Goal: Use online tool/utility: Utilize a website feature to perform a specific function

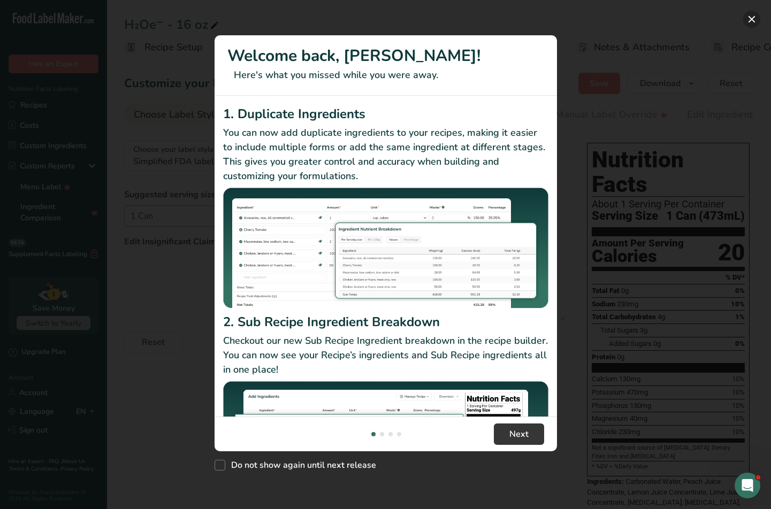
click at [746, 19] on button "New Features" at bounding box center [751, 19] width 17 height 17
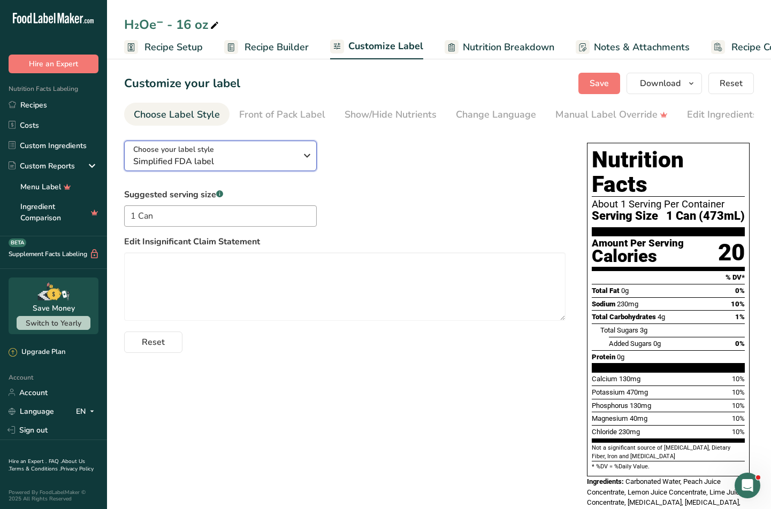
click at [284, 150] on div "Choose your label style Simplified FDA label" at bounding box center [214, 156] width 163 height 24
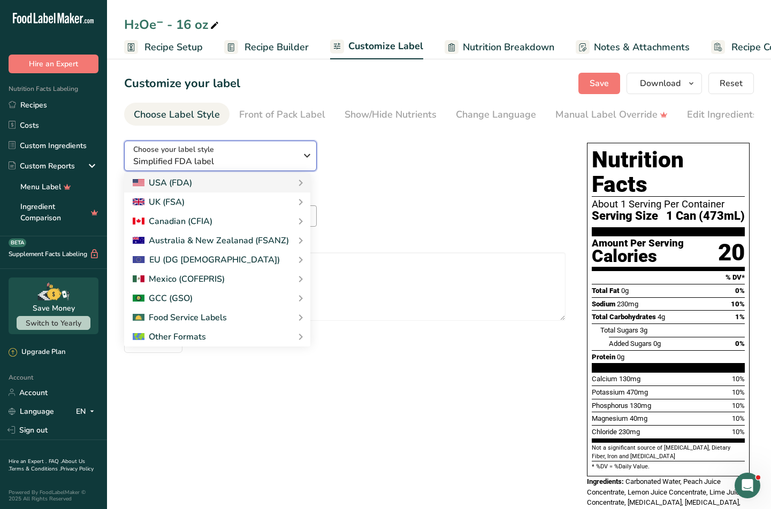
click at [277, 166] on span "Simplified FDA label" at bounding box center [214, 161] width 163 height 13
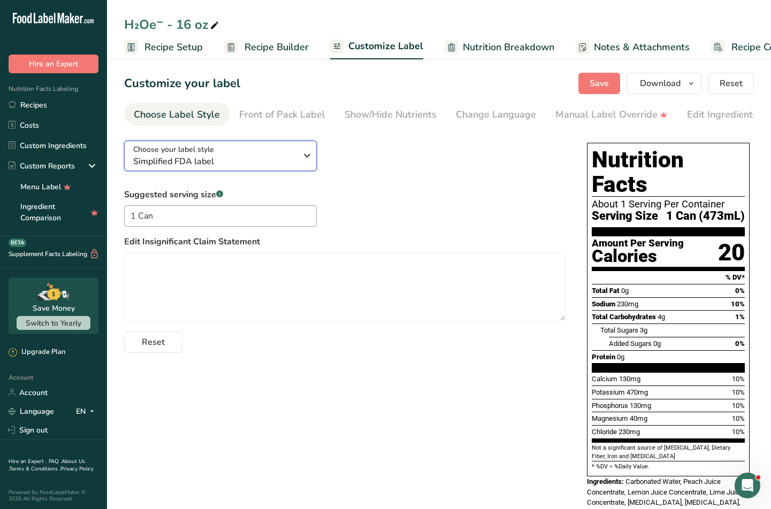
click at [277, 166] on span "Simplified FDA label" at bounding box center [214, 161] width 163 height 13
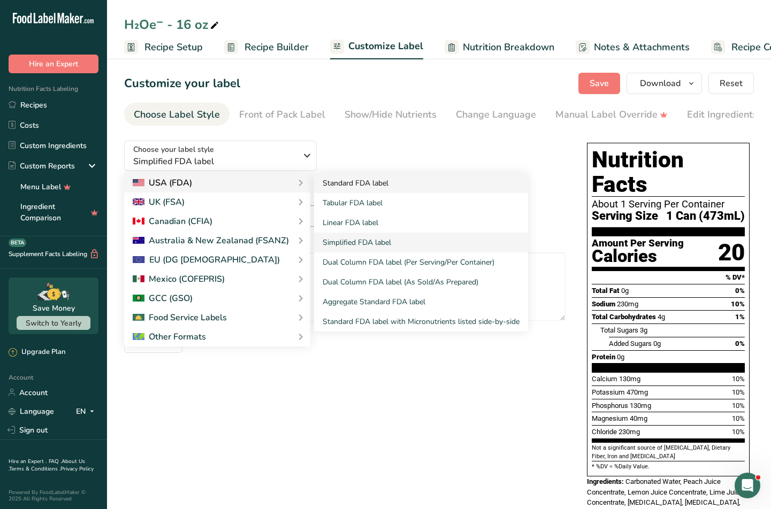
click at [336, 190] on link "Standard FDA label" at bounding box center [421, 183] width 214 height 20
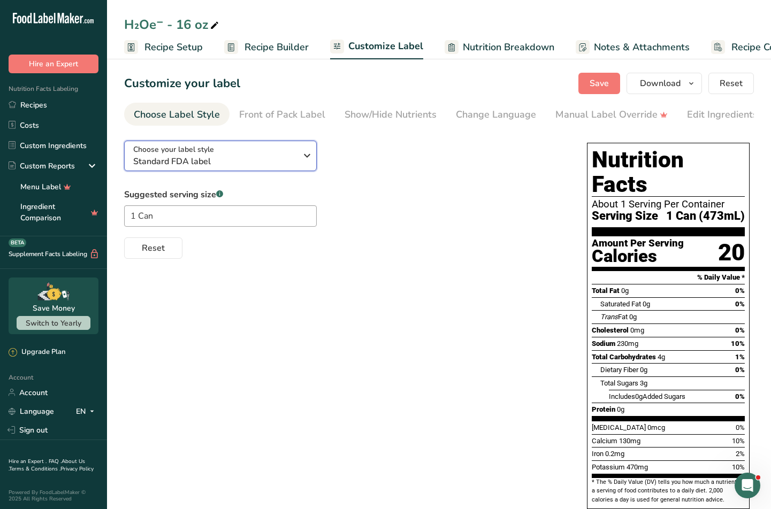
click at [178, 155] on span "Choose your label style" at bounding box center [173, 149] width 81 height 11
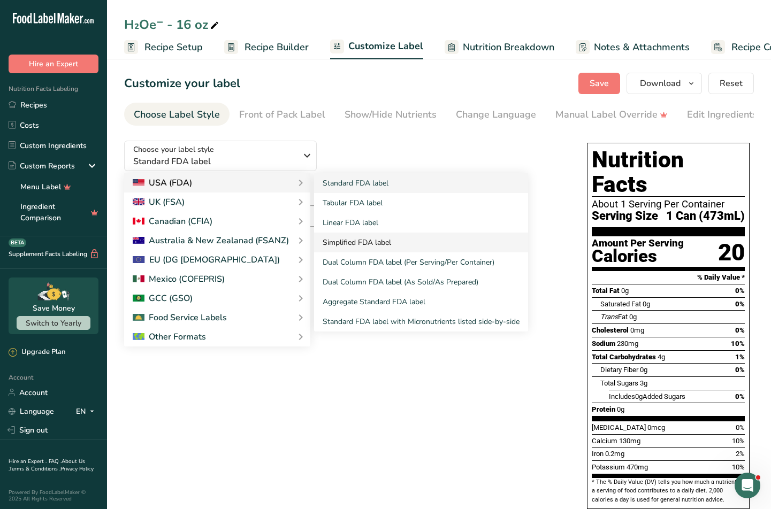
click at [330, 244] on link "Simplified FDA label" at bounding box center [421, 243] width 214 height 20
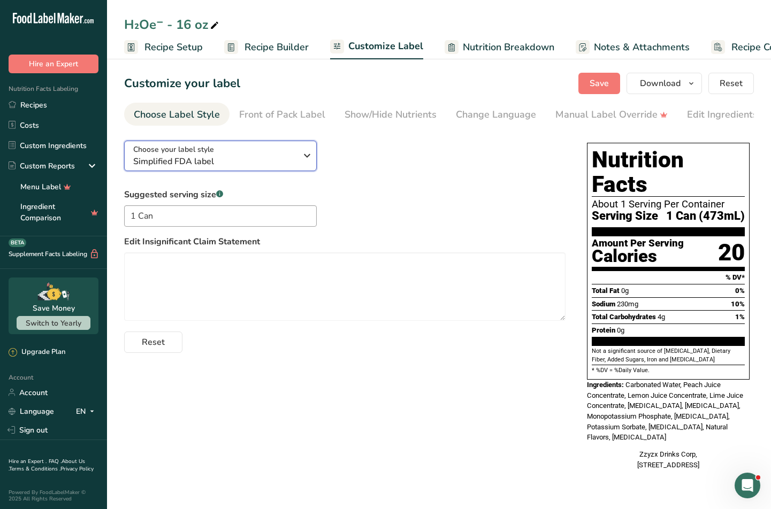
click at [232, 149] on div "Choose your label style Simplified FDA label" at bounding box center [214, 156] width 163 height 24
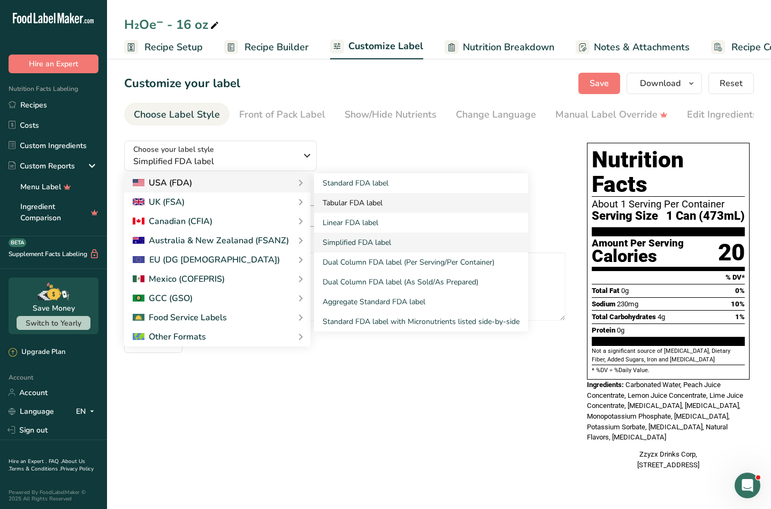
click at [363, 209] on link "Tabular FDA label" at bounding box center [421, 203] width 214 height 20
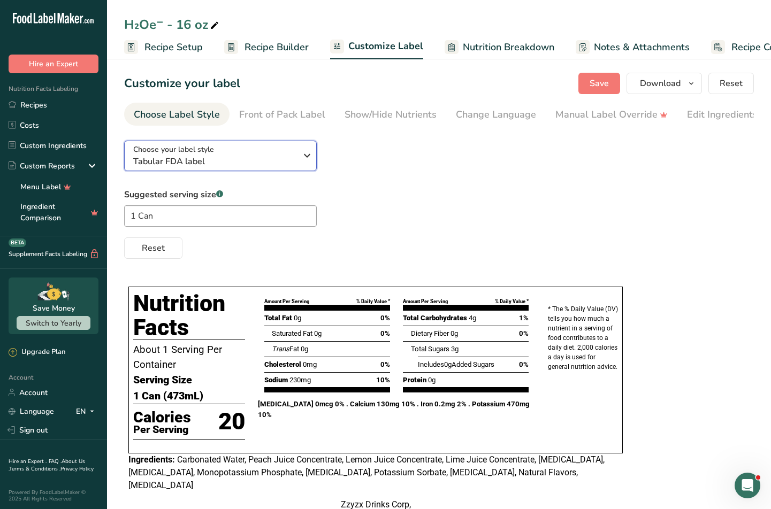
click at [238, 167] on span "Tabular FDA label" at bounding box center [214, 161] width 163 height 13
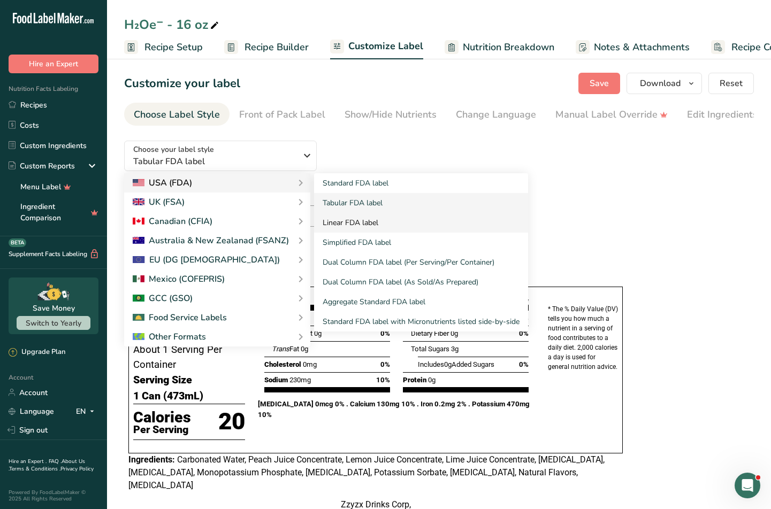
click at [341, 220] on link "Linear FDA label" at bounding box center [421, 223] width 214 height 20
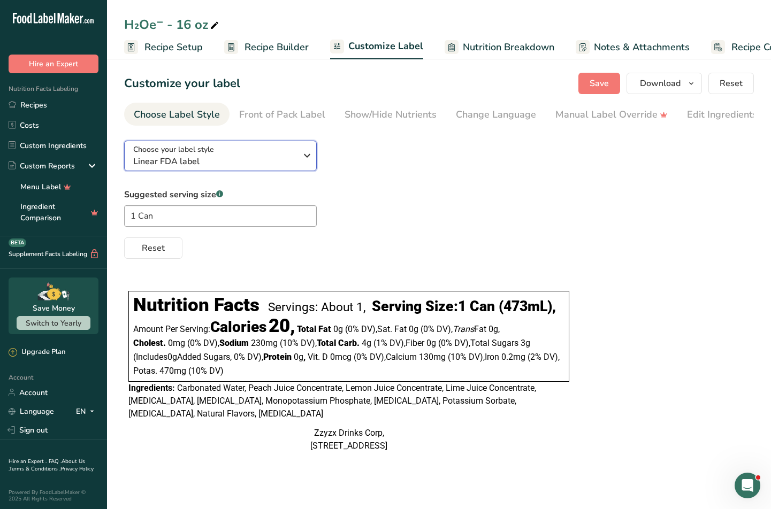
click at [240, 161] on span "Linear FDA label" at bounding box center [214, 161] width 163 height 13
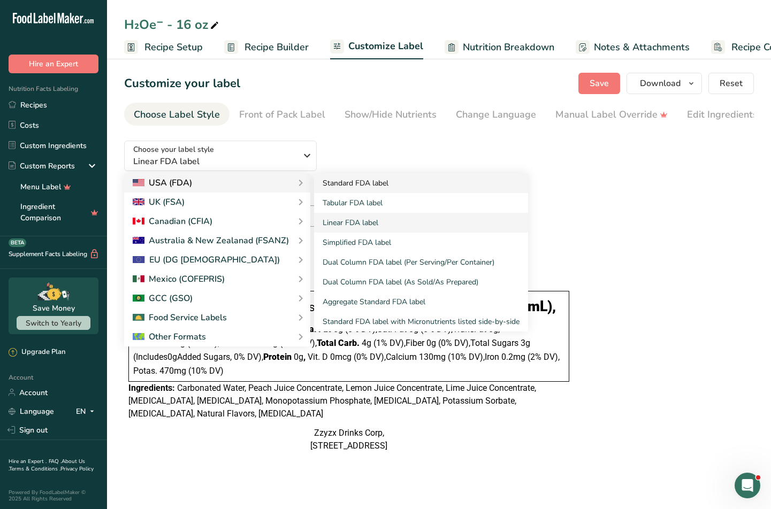
click at [362, 185] on link "Standard FDA label" at bounding box center [421, 183] width 214 height 20
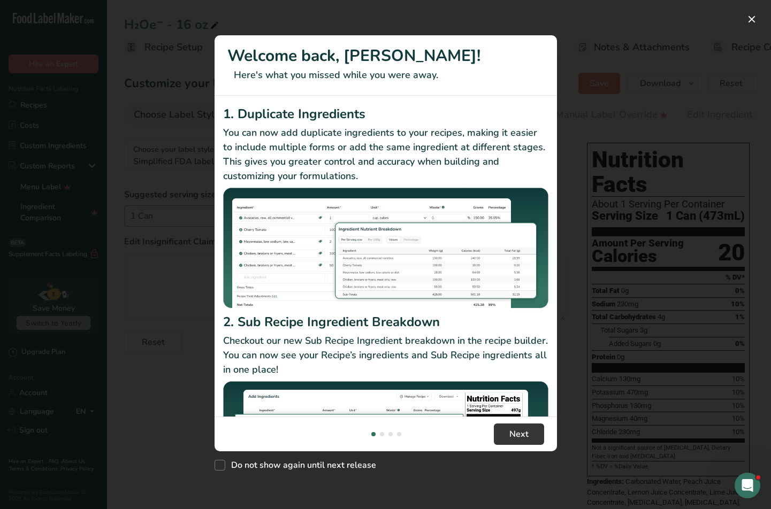
click at [757, 26] on div "New Features" at bounding box center [385, 254] width 771 height 509
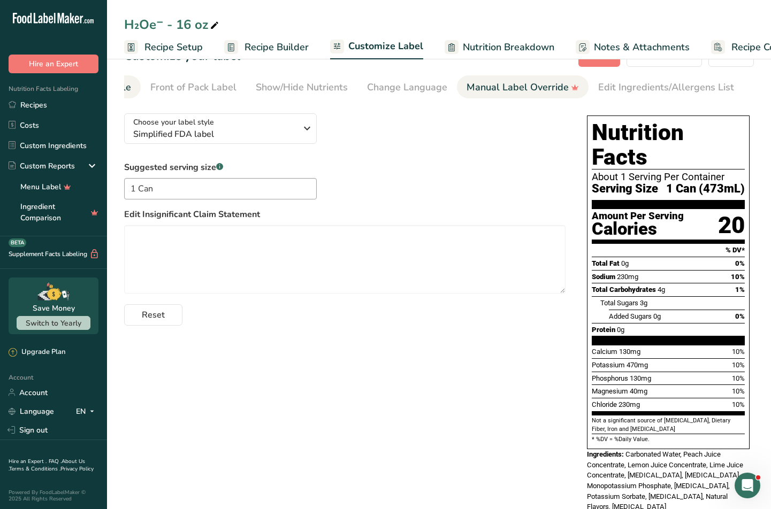
scroll to position [0, 160]
click at [463, 48] on span "Nutrition Breakdown" at bounding box center [508, 47] width 91 height 14
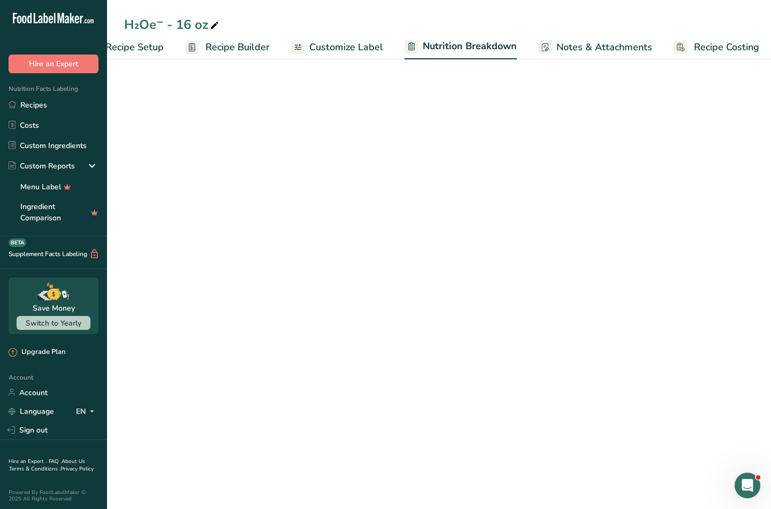
select select "Calories"
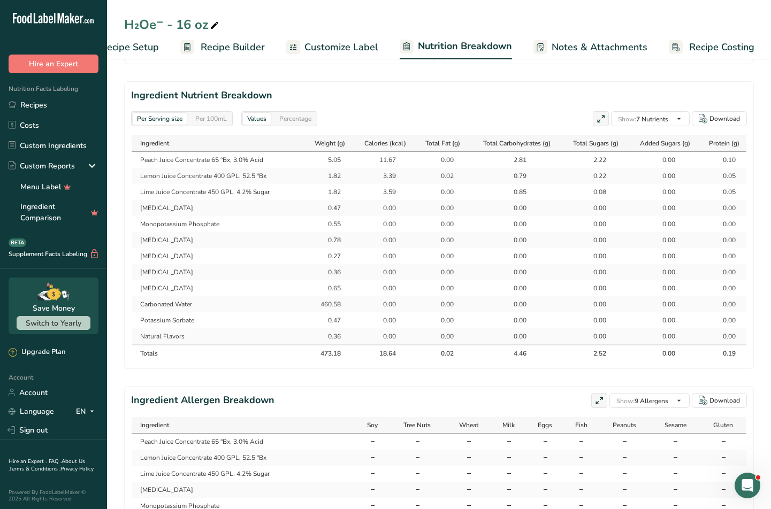
scroll to position [494, 0]
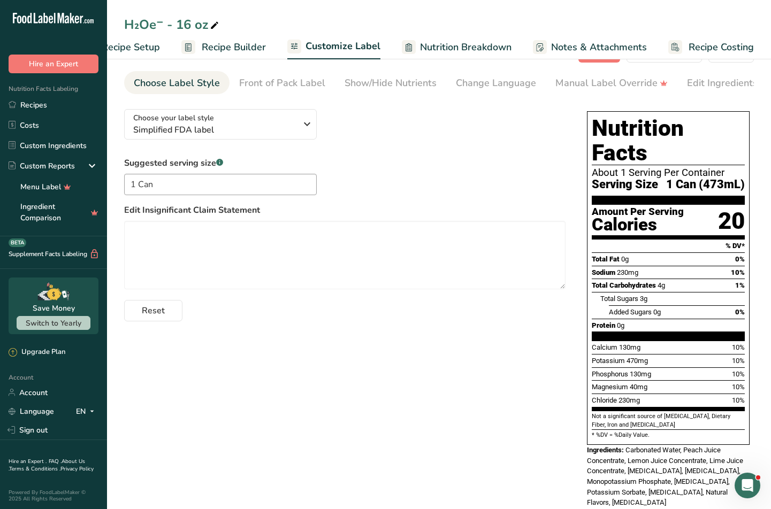
scroll to position [33, 0]
